Goal: Find specific page/section: Locate a particular part of the current website

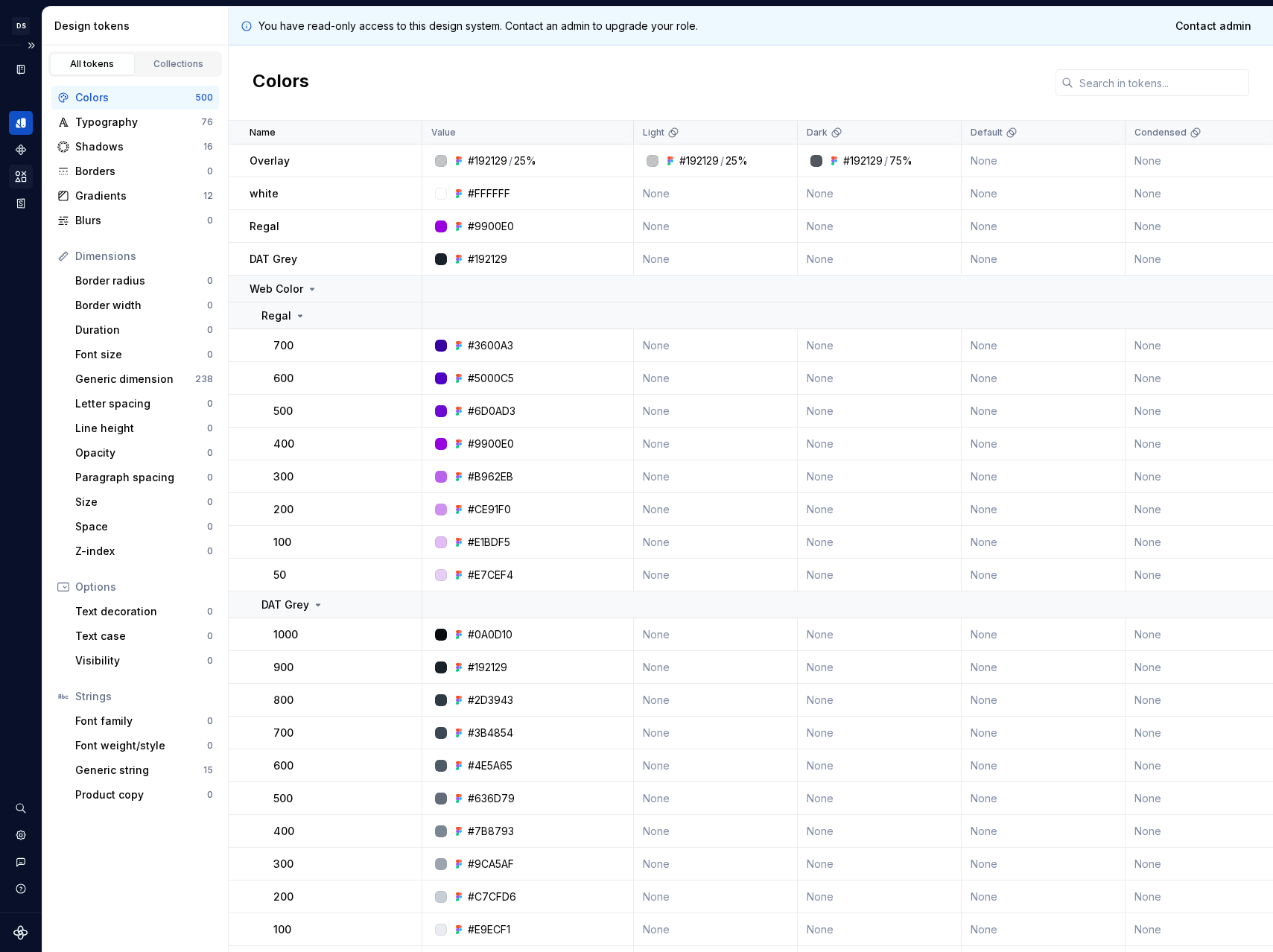
click at [29, 168] on div "Assets" at bounding box center [20, 176] width 24 height 24
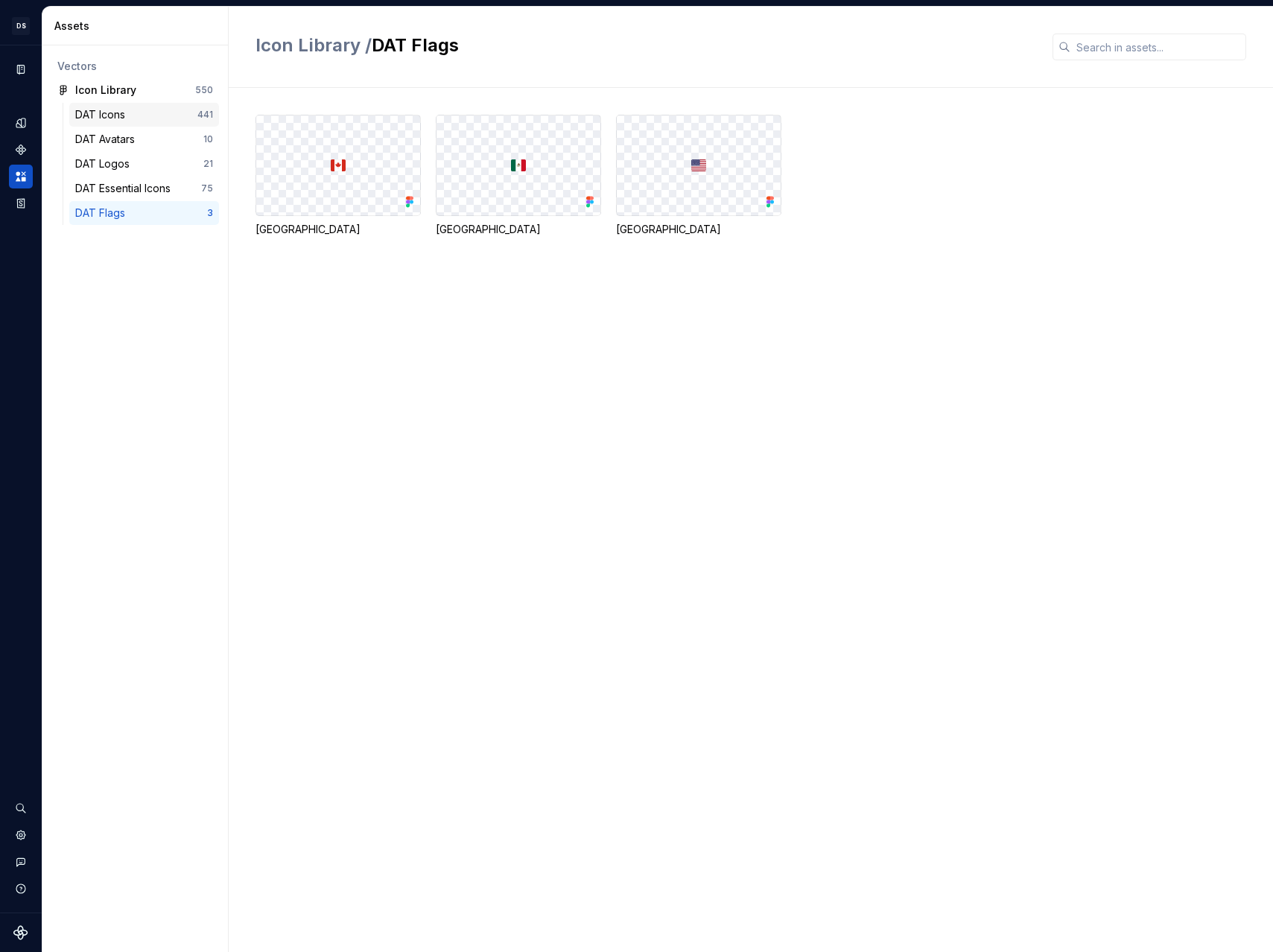
click at [123, 121] on div "DAT Icons" at bounding box center [103, 114] width 56 height 15
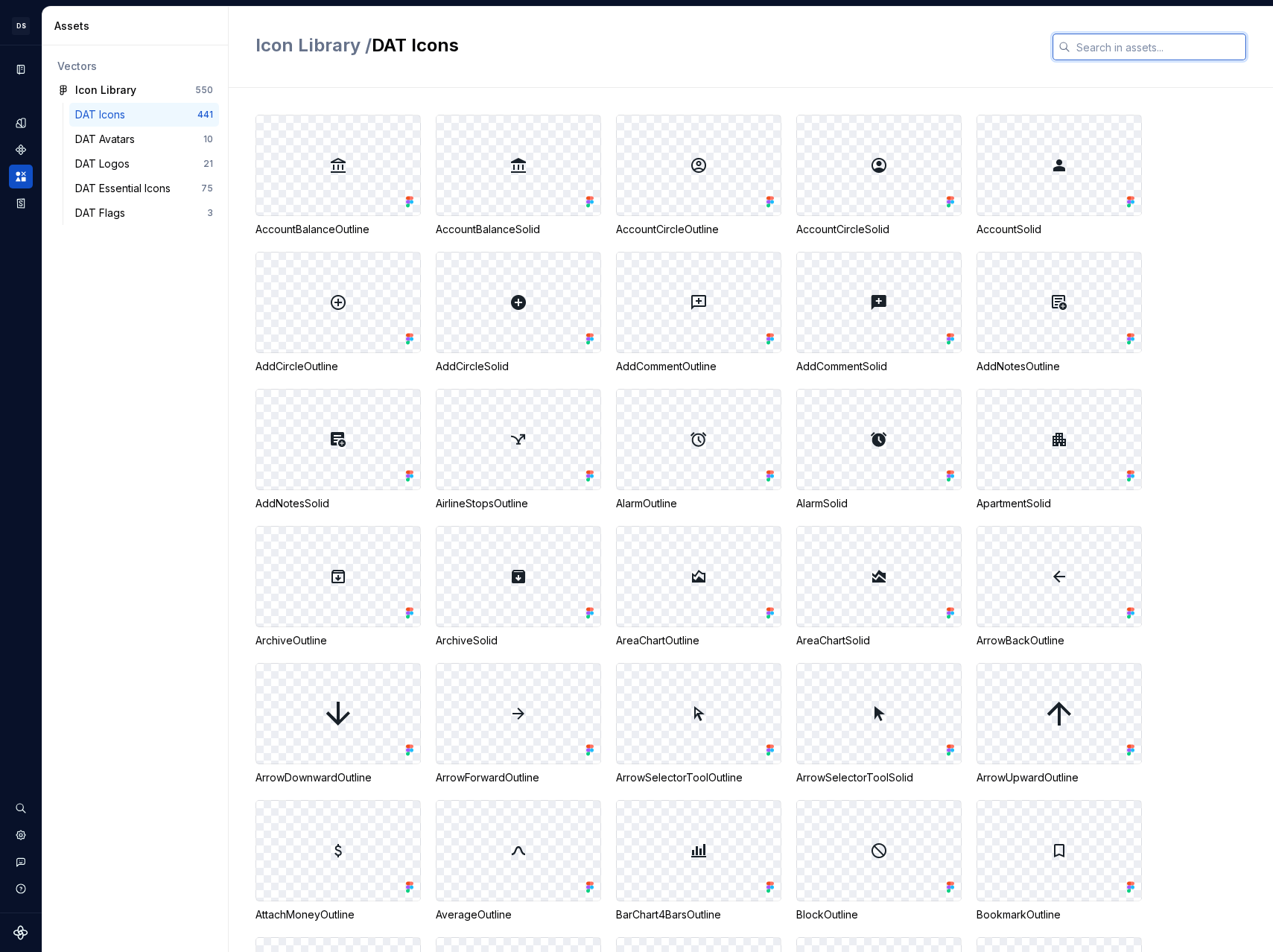
click at [1079, 48] on input "text" at bounding box center [1158, 47] width 176 height 27
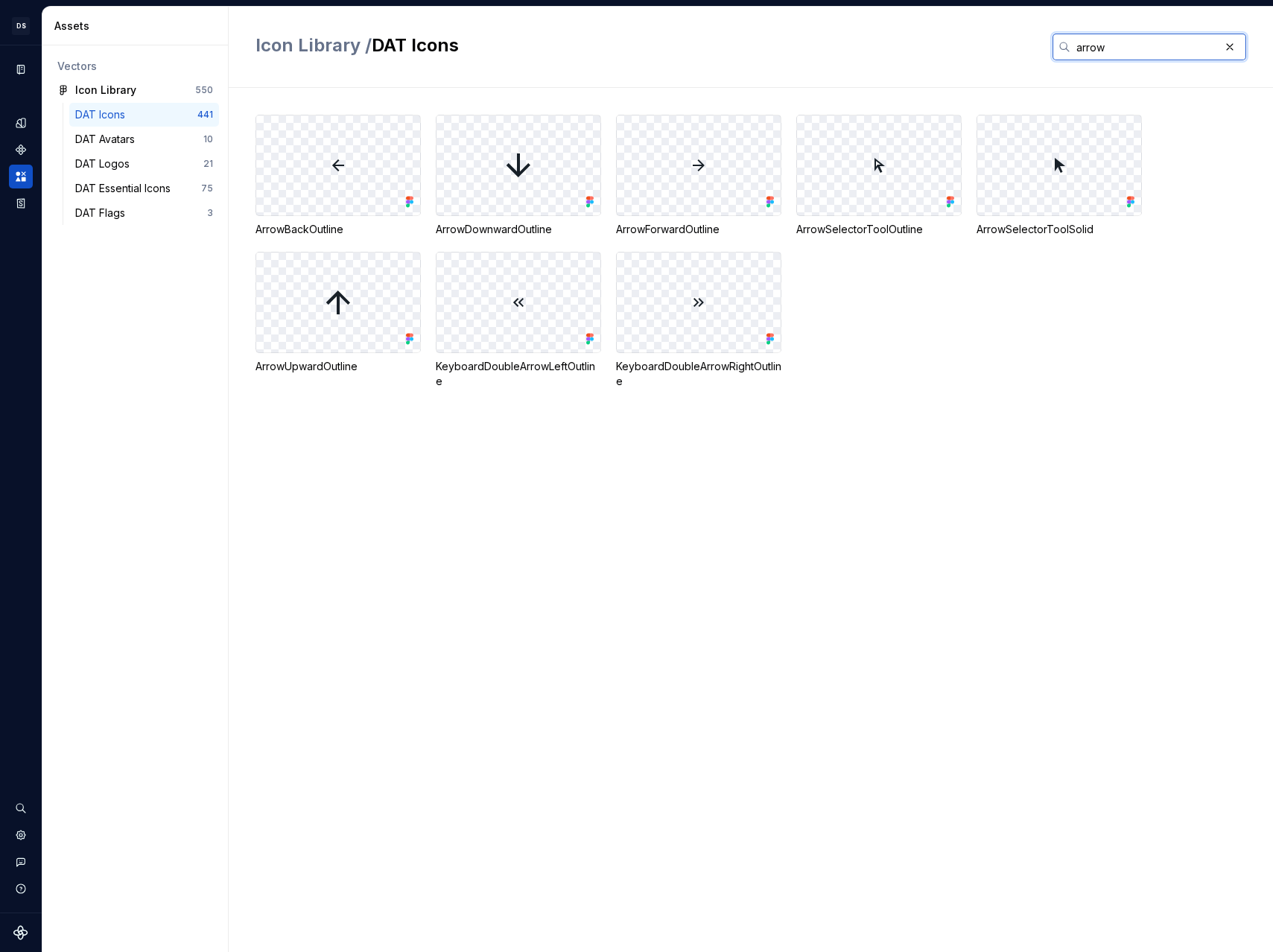
type input "arrow"
drag, startPoint x: 435, startPoint y: 228, endPoint x: 583, endPoint y: 231, distance: 148.0
click at [583, 231] on div "ArrowBackOutline ArrowDownwardOutline ArrowForwardOutline ArrowSelectorToolOutl…" at bounding box center [764, 252] width 1018 height 274
